Goal: Information Seeking & Learning: Learn about a topic

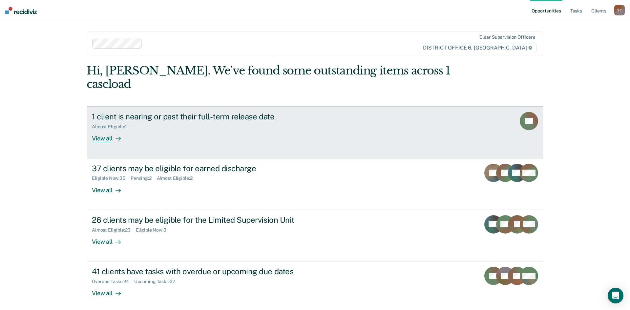
click at [377, 124] on link "1 client is nearing or past their full-term release date Almost Eligible : 1 Vi…" at bounding box center [315, 132] width 457 height 52
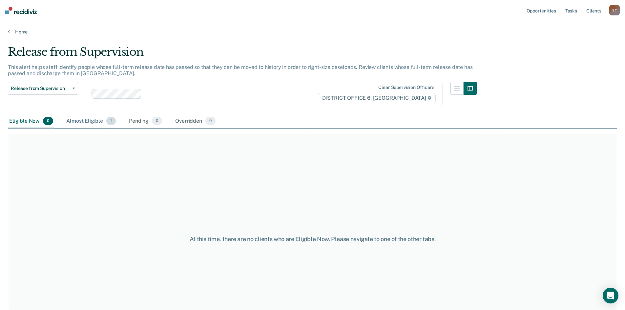
click at [78, 124] on div "Almost Eligible 1" at bounding box center [91, 121] width 52 height 14
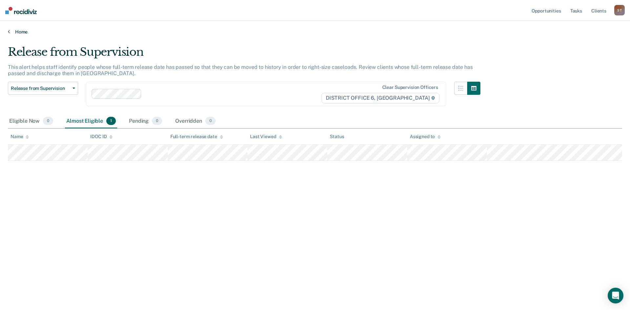
click at [10, 29] on link "Home" at bounding box center [315, 32] width 615 height 6
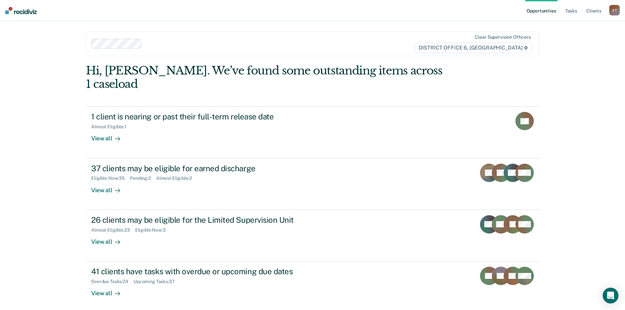
scroll to position [16, 0]
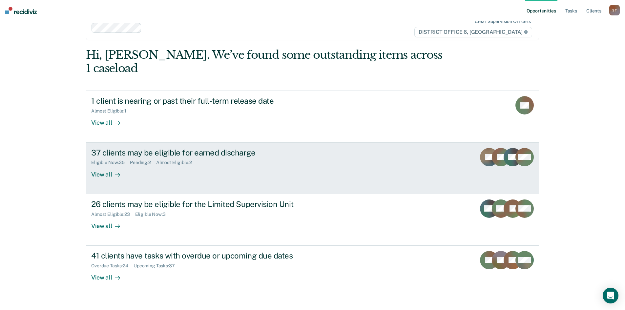
click at [144, 148] on div "37 clients may be eligible for earned discharge" at bounding box center [206, 153] width 230 height 10
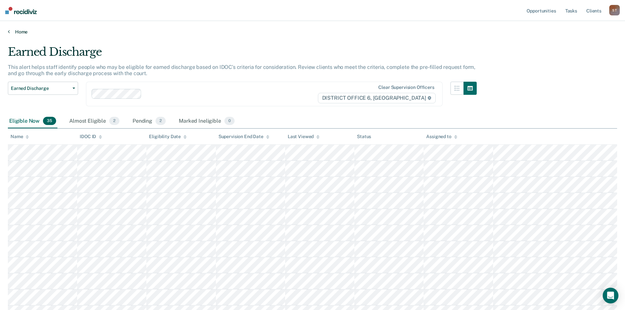
click at [11, 33] on link "Home" at bounding box center [313, 32] width 610 height 6
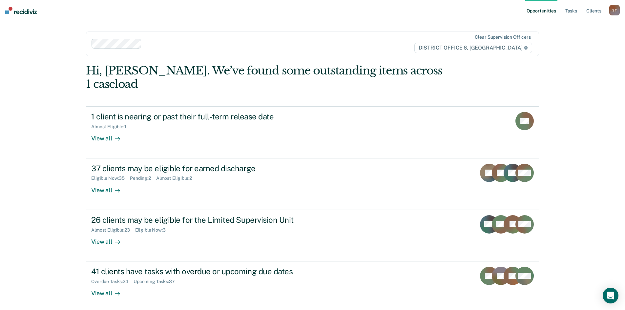
scroll to position [16, 0]
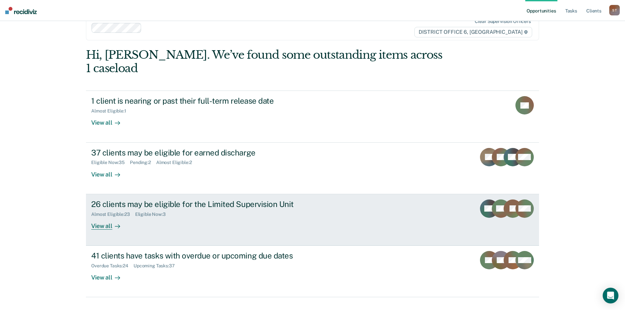
click at [138, 200] on div "26 clients may be eligible for the Limited Supervision Unit" at bounding box center [206, 205] width 230 height 10
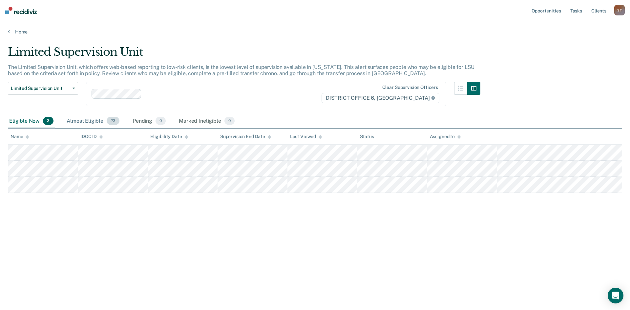
click at [72, 120] on div "Almost Eligible 23" at bounding box center [92, 121] width 55 height 14
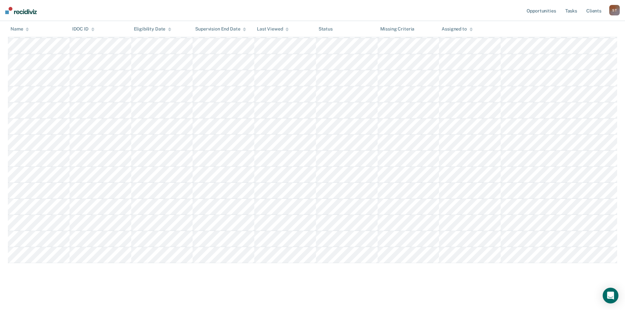
scroll to position [252, 0]
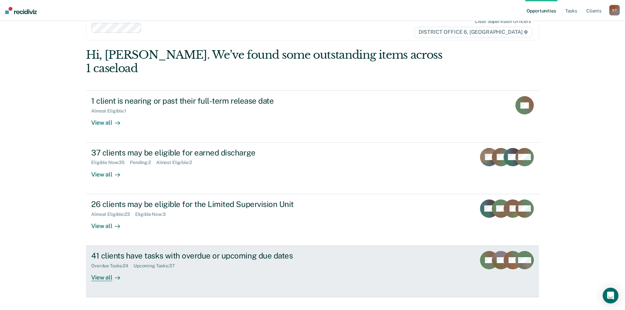
click at [219, 251] on div "41 clients have tasks with overdue or upcoming due dates" at bounding box center [206, 256] width 230 height 10
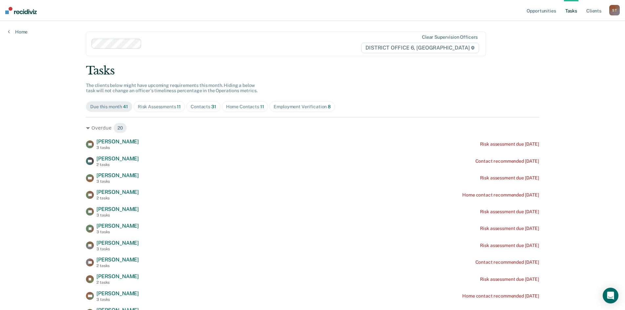
click at [164, 105] on div "Risk Assessments 11" at bounding box center [159, 107] width 43 height 6
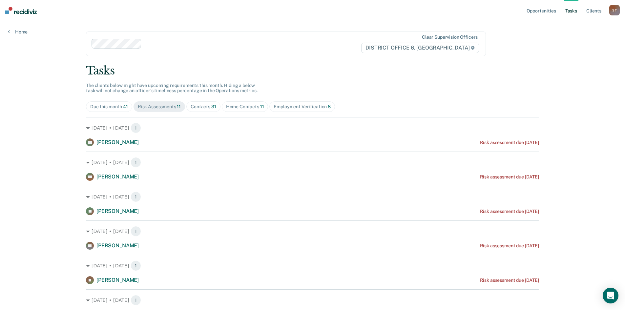
click at [290, 109] on div "Employment Verification 8" at bounding box center [302, 107] width 57 height 6
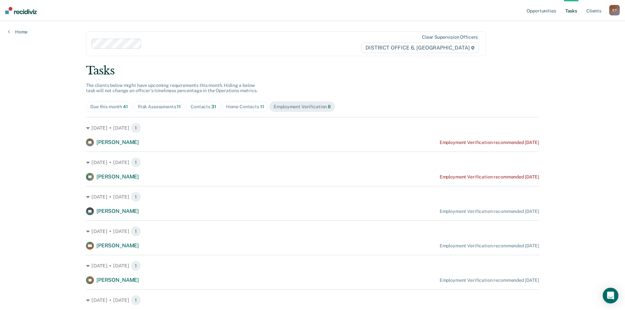
click at [8, 33] on div "Home" at bounding box center [17, 28] width 35 height 14
click at [9, 32] on icon at bounding box center [9, 31] width 2 height 5
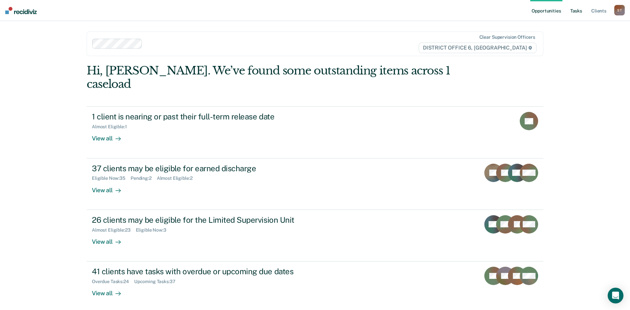
click at [575, 6] on link "Tasks" at bounding box center [576, 10] width 14 height 21
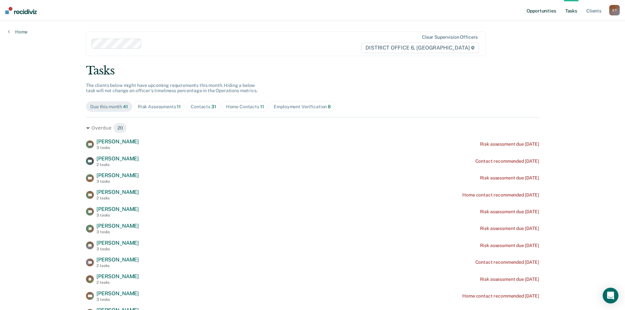
click at [547, 10] on link "Opportunities" at bounding box center [542, 10] width 32 height 21
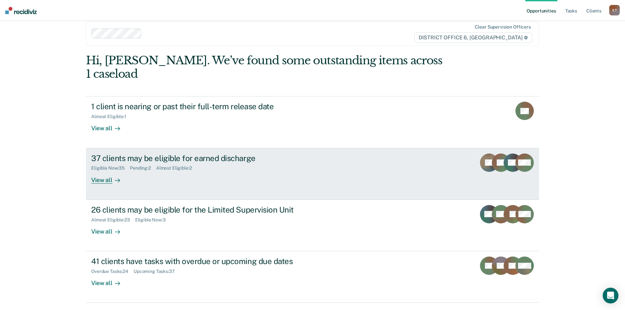
scroll to position [16, 0]
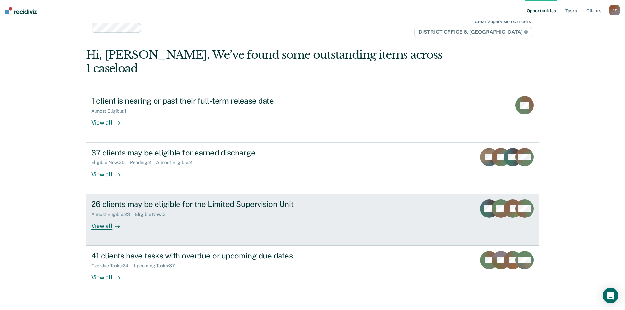
click at [104, 217] on div "View all" at bounding box center [109, 223] width 37 height 13
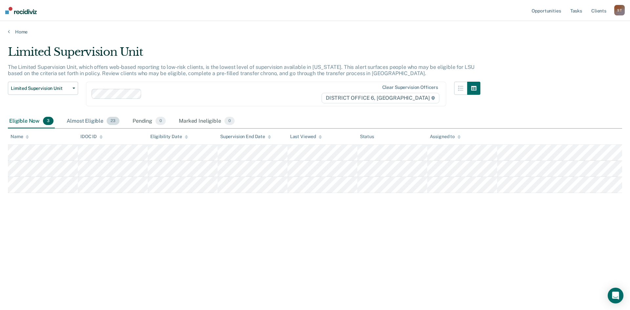
click at [94, 121] on div "Almost Eligible 23" at bounding box center [92, 121] width 55 height 14
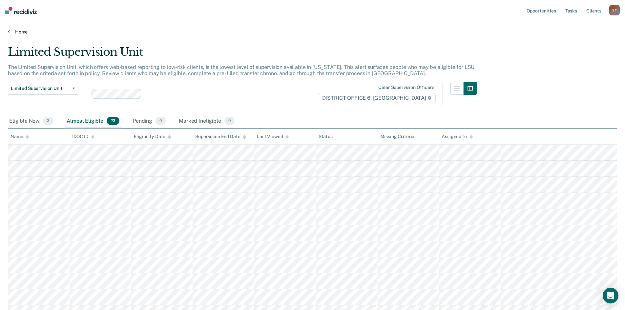
click at [11, 31] on link "Home" at bounding box center [313, 32] width 610 height 6
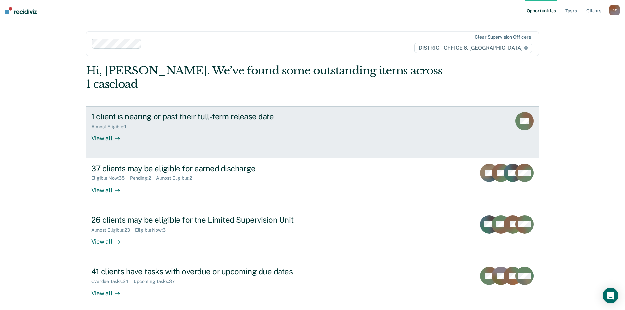
scroll to position [16, 0]
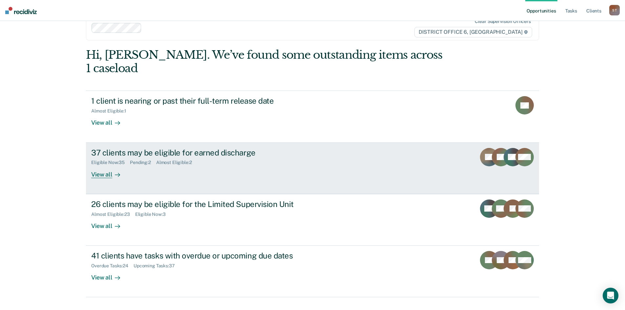
click at [177, 167] on link "37 clients may be eligible for earned discharge Eligible Now : 35 Pending : 2 A…" at bounding box center [312, 169] width 453 height 52
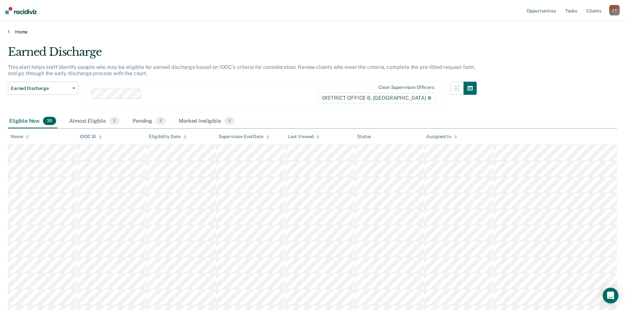
click at [10, 32] on icon at bounding box center [9, 31] width 2 height 5
